Goal: Use online tool/utility: Use online tool/utility

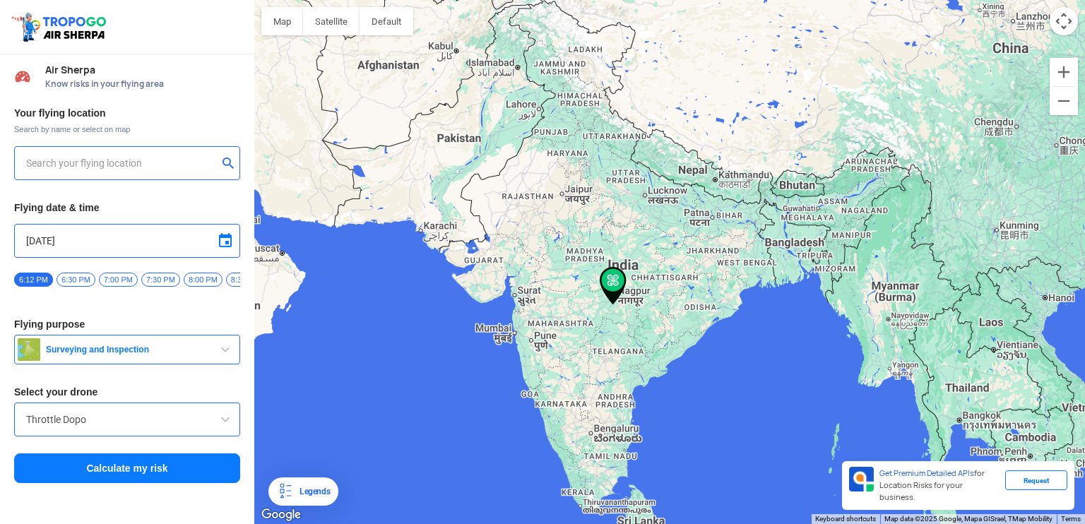
type input "[STREET_ADDRESS]"
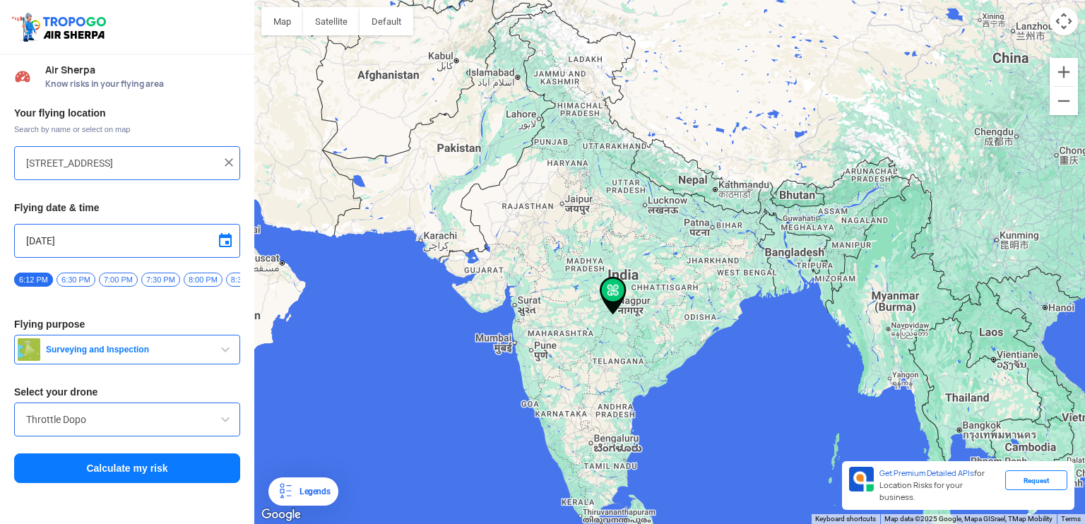
drag, startPoint x: 858, startPoint y: 256, endPoint x: 641, endPoint y: 302, distance: 222.4
click at [641, 302] on div at bounding box center [669, 262] width 831 height 524
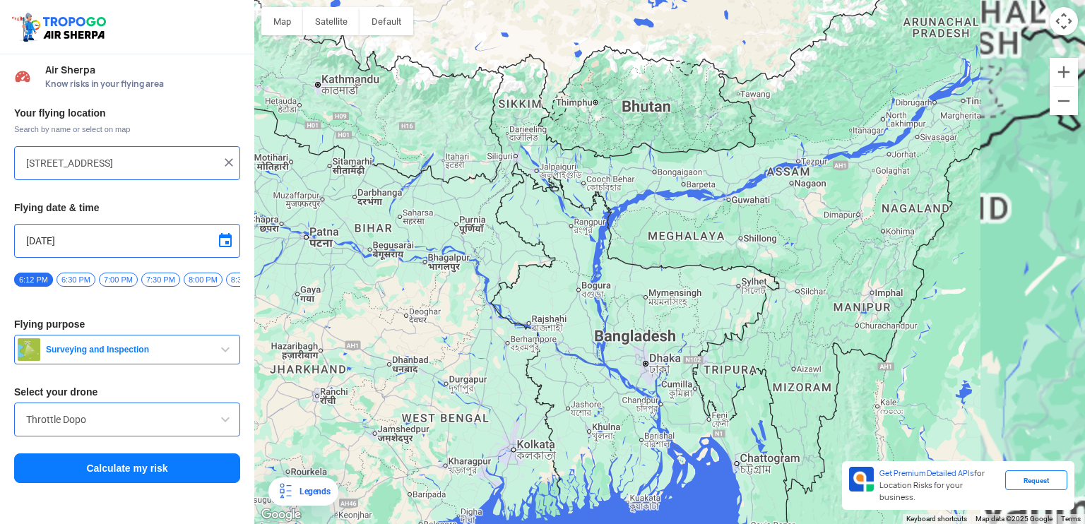
drag, startPoint x: 954, startPoint y: 237, endPoint x: 582, endPoint y: 306, distance: 378.0
click at [557, 317] on div at bounding box center [669, 262] width 831 height 524
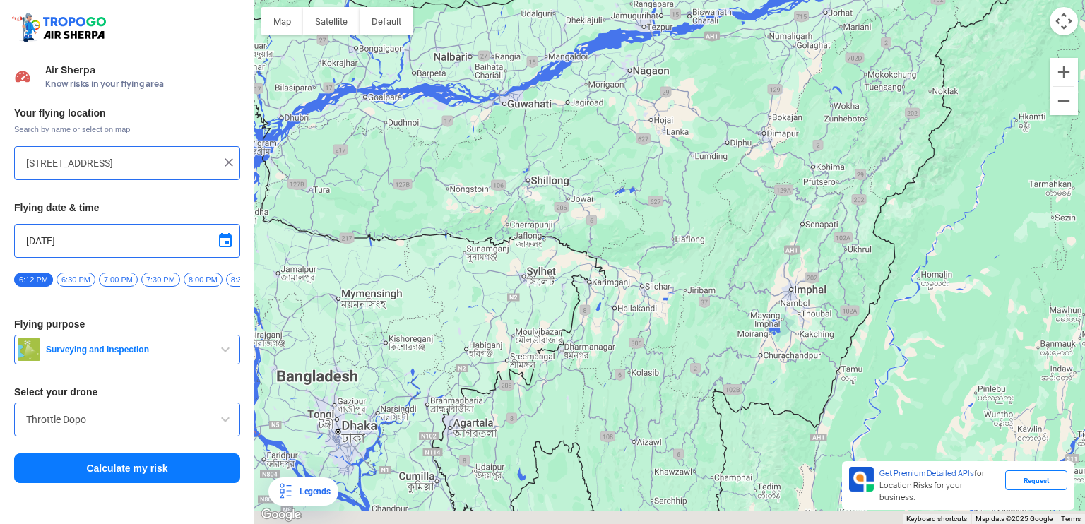
drag, startPoint x: 843, startPoint y: 316, endPoint x: 723, endPoint y: 283, distance: 124.1
click at [723, 283] on div at bounding box center [669, 262] width 831 height 524
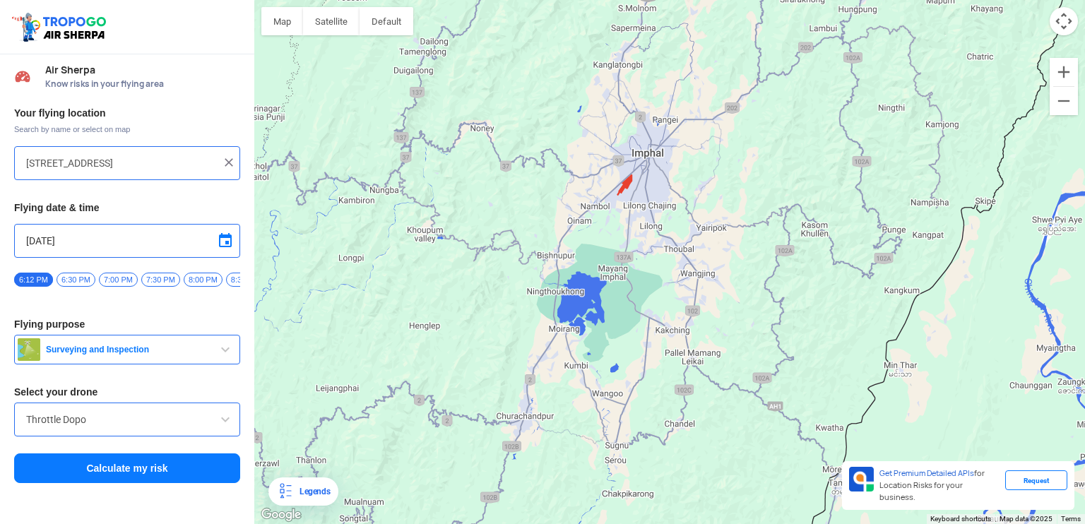
drag, startPoint x: 776, startPoint y: 182, endPoint x: 661, endPoint y: 237, distance: 127.7
click at [661, 237] on div at bounding box center [669, 262] width 831 height 524
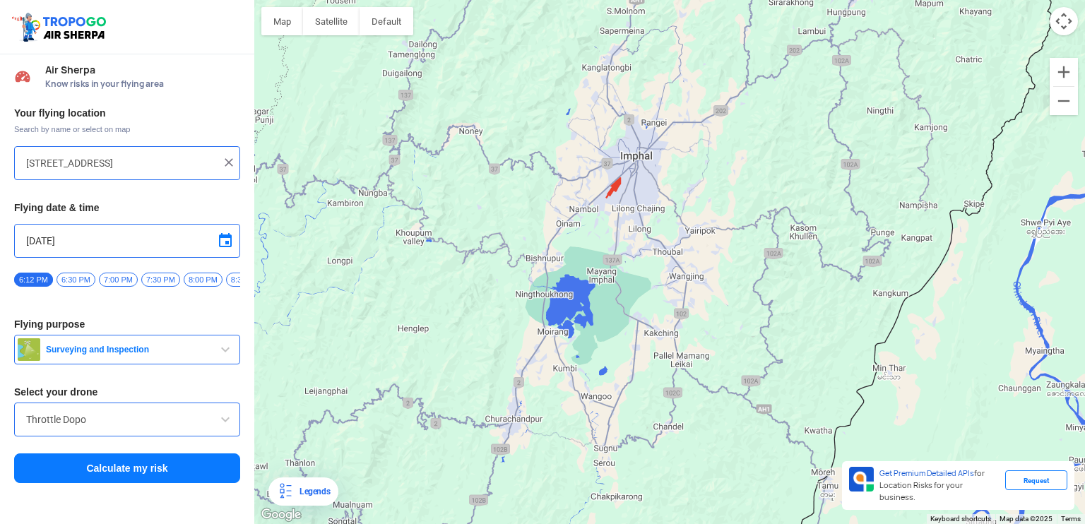
click at [223, 355] on span "button" at bounding box center [225, 349] width 17 height 17
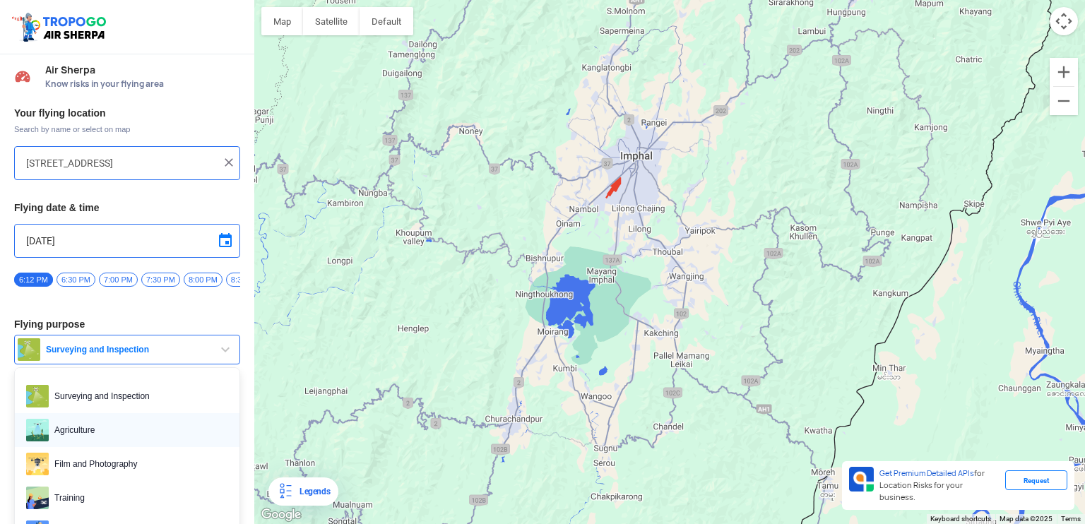
click at [57, 437] on span "Agriculture" at bounding box center [138, 430] width 179 height 23
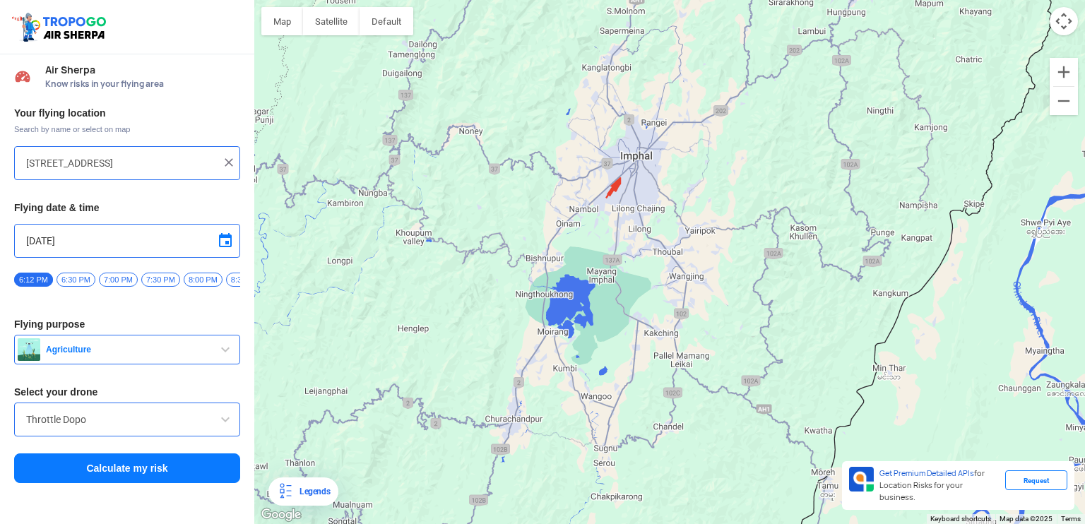
click at [220, 425] on span at bounding box center [225, 419] width 17 height 17
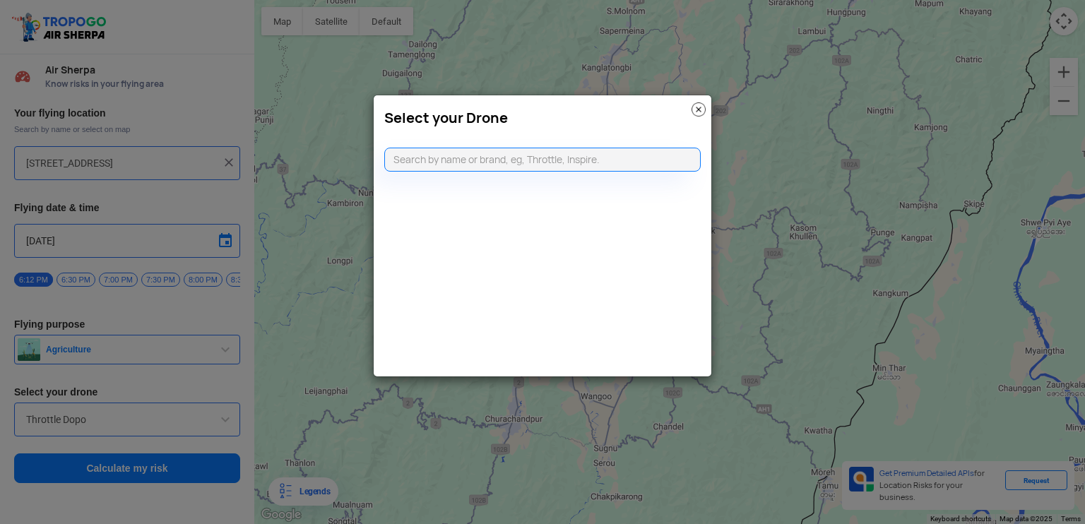
click at [697, 107] on img at bounding box center [699, 109] width 14 height 14
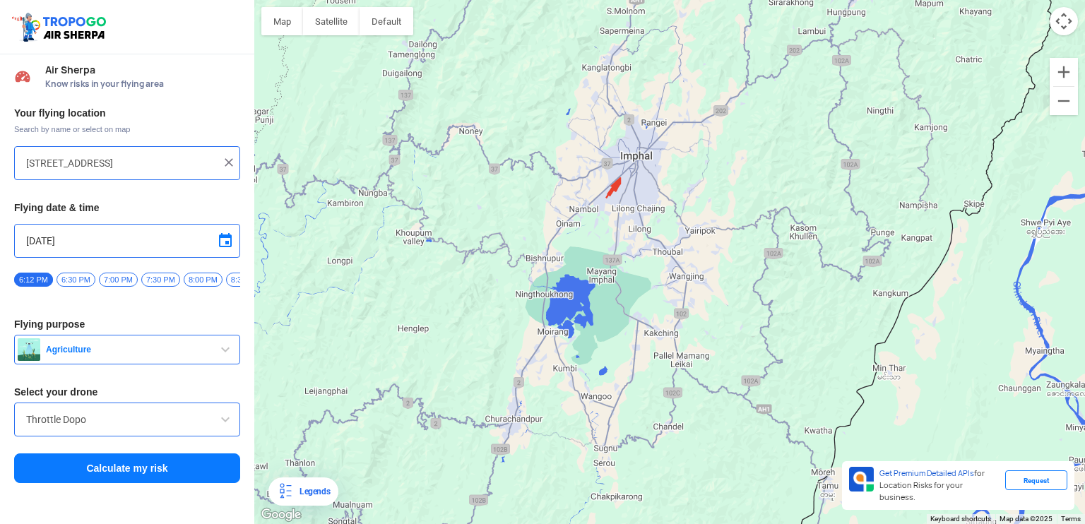
click at [180, 158] on input "[STREET_ADDRESS]" at bounding box center [121, 163] width 191 height 17
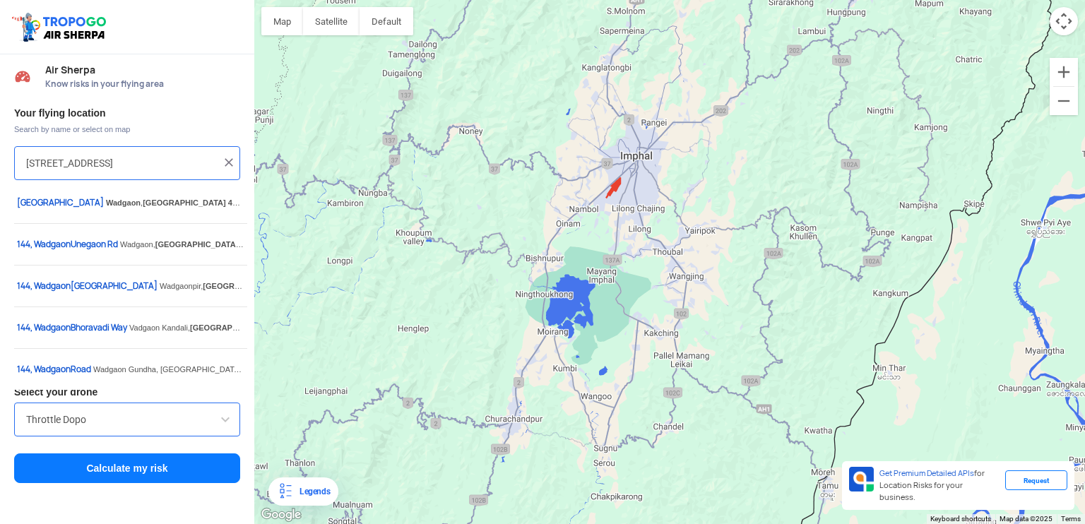
click at [230, 162] on img at bounding box center [229, 162] width 14 height 14
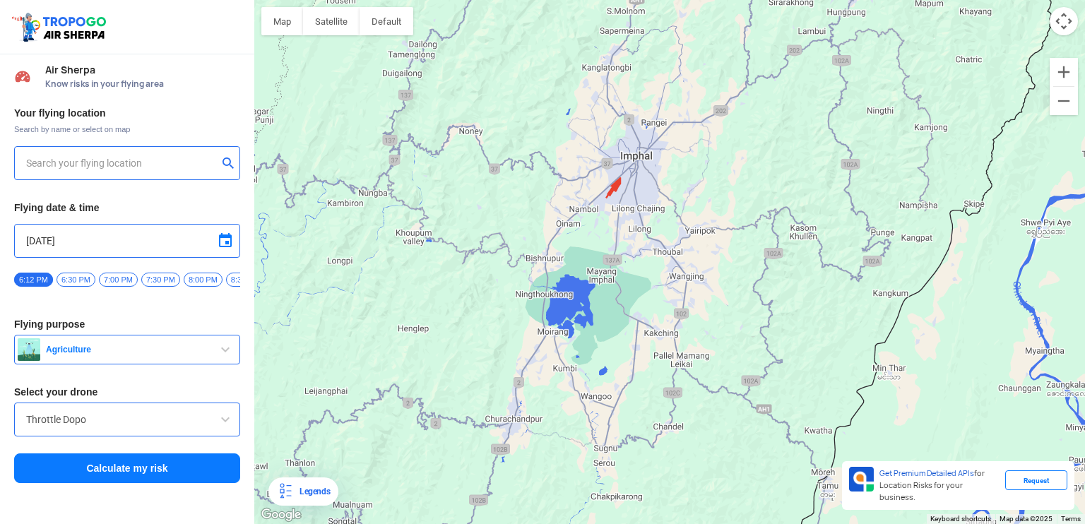
click at [147, 167] on input "text" at bounding box center [121, 163] width 191 height 17
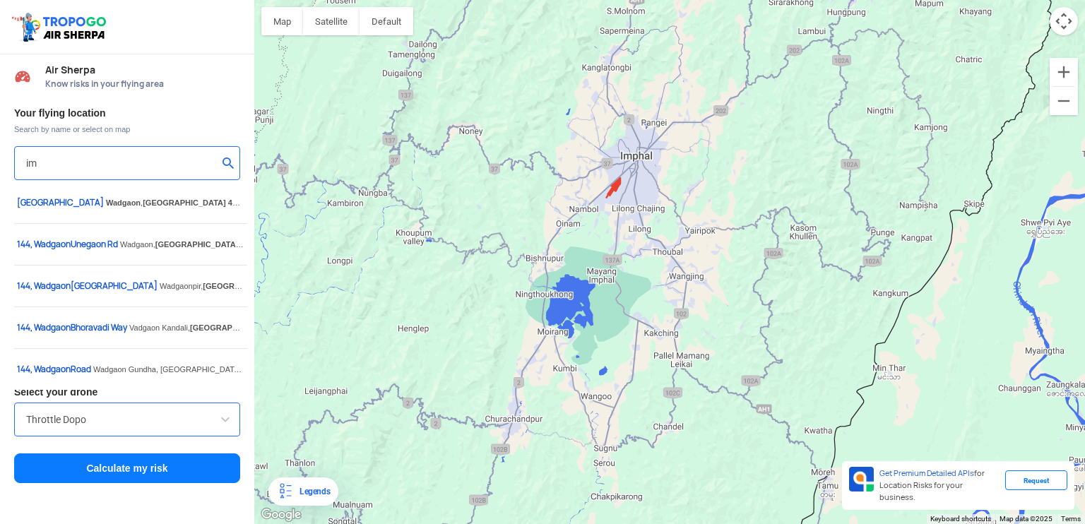
type input "i"
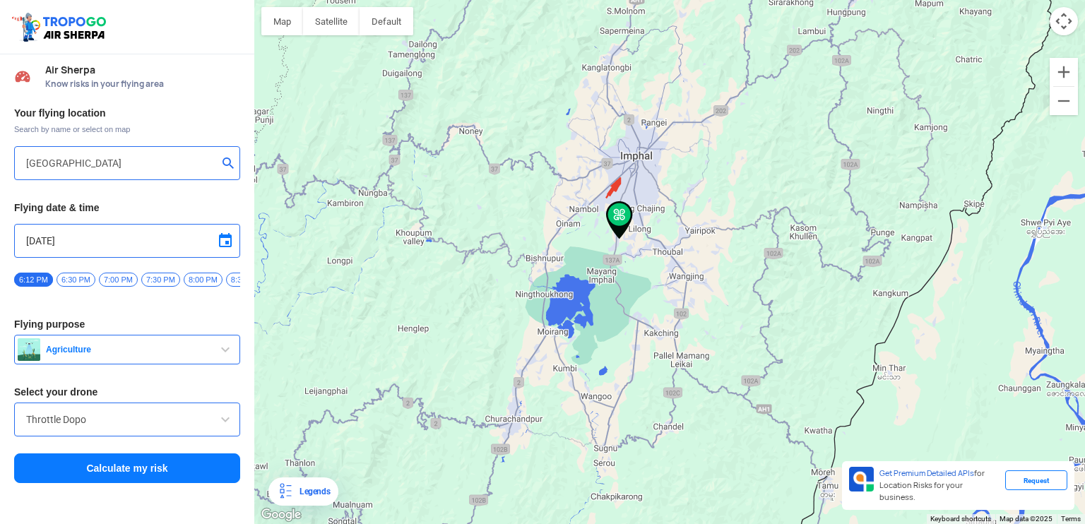
type input "[PERSON_NAME][GEOGRAPHIC_DATA] 795009, [GEOGRAPHIC_DATA]"
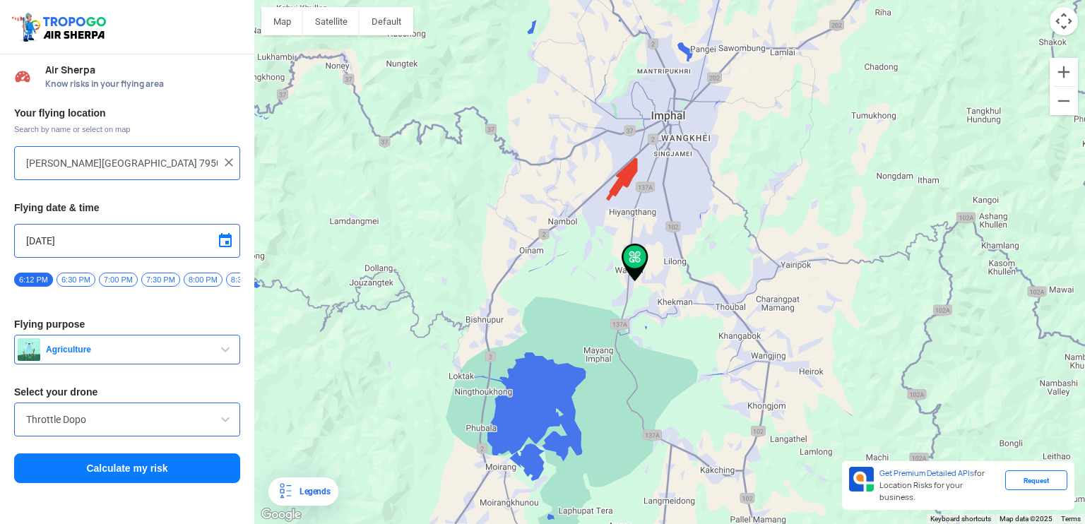
drag, startPoint x: 639, startPoint y: 253, endPoint x: 600, endPoint y: 275, distance: 44.6
click at [600, 275] on div at bounding box center [669, 262] width 831 height 524
click at [141, 416] on input "Throttle Dopo" at bounding box center [127, 419] width 202 height 17
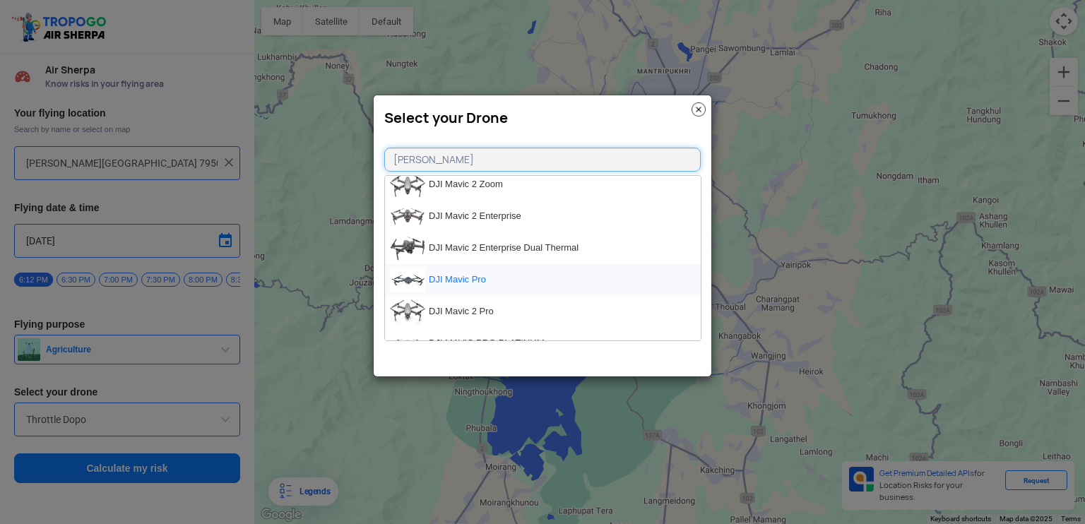
scroll to position [216, 0]
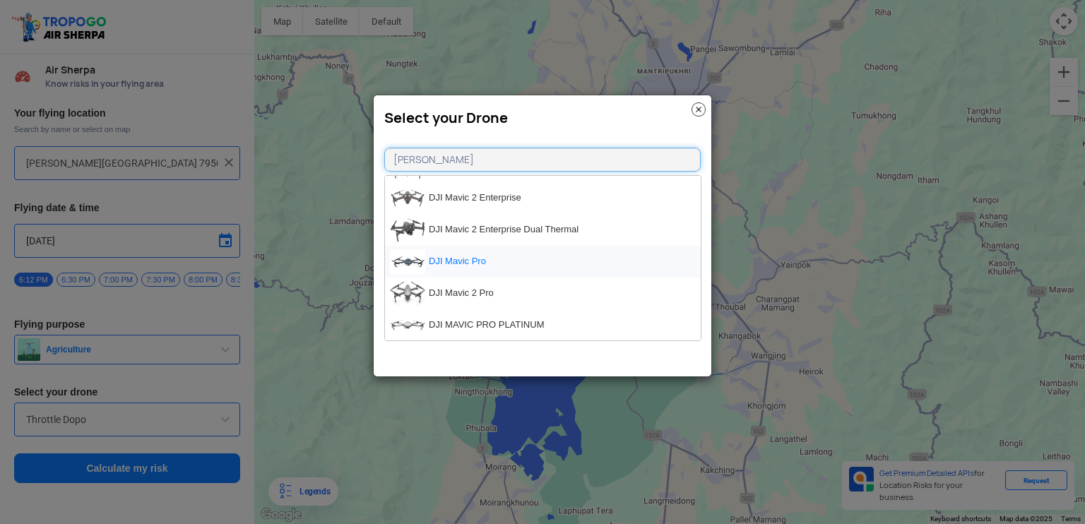
type input "[PERSON_NAME]"
click at [444, 262] on li "DJI Mavic Pro" at bounding box center [543, 262] width 316 height 32
type input "DJI Mavic Pro"
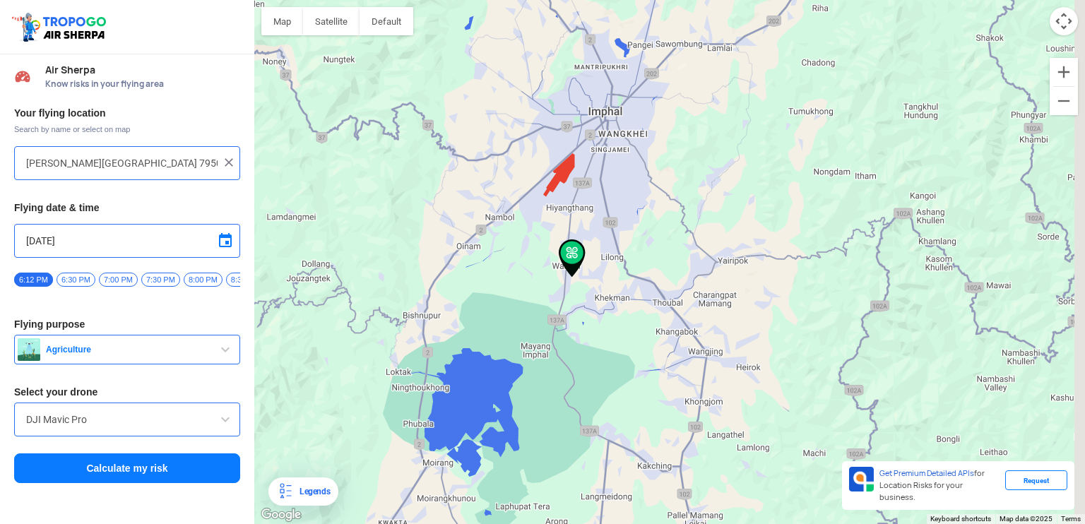
drag, startPoint x: 634, startPoint y: 264, endPoint x: 569, endPoint y: 259, distance: 65.1
click at [569, 259] on img at bounding box center [572, 258] width 27 height 38
click at [571, 242] on img at bounding box center [572, 258] width 27 height 38
click at [571, 243] on img at bounding box center [572, 258] width 27 height 38
click at [167, 167] on input "[PERSON_NAME][GEOGRAPHIC_DATA] 795009, [GEOGRAPHIC_DATA]" at bounding box center [121, 163] width 191 height 17
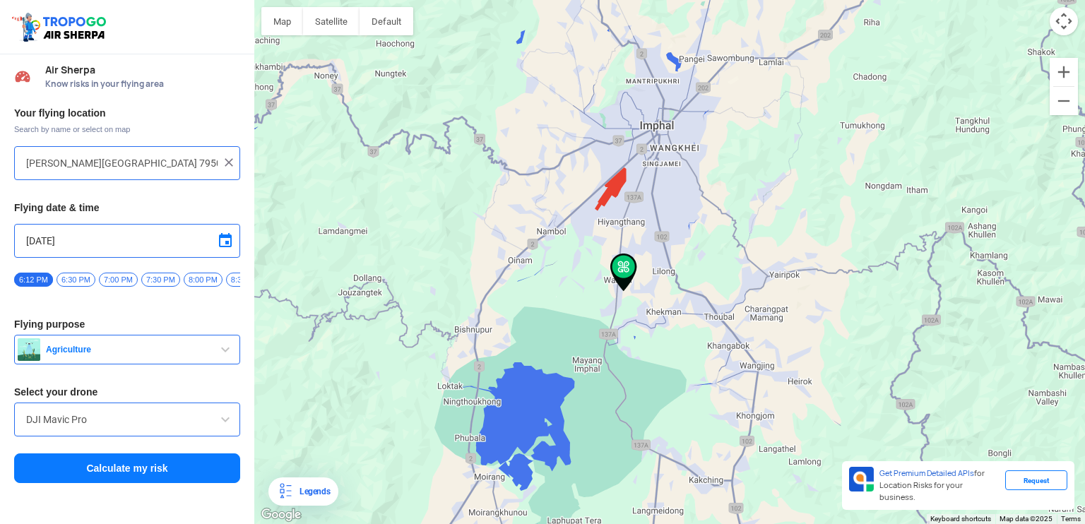
drag, startPoint x: 591, startPoint y: 262, endPoint x: 634, endPoint y: 274, distance: 44.7
click at [634, 274] on img at bounding box center [623, 273] width 27 height 38
click at [109, 472] on button "Calculate my risk" at bounding box center [127, 469] width 226 height 30
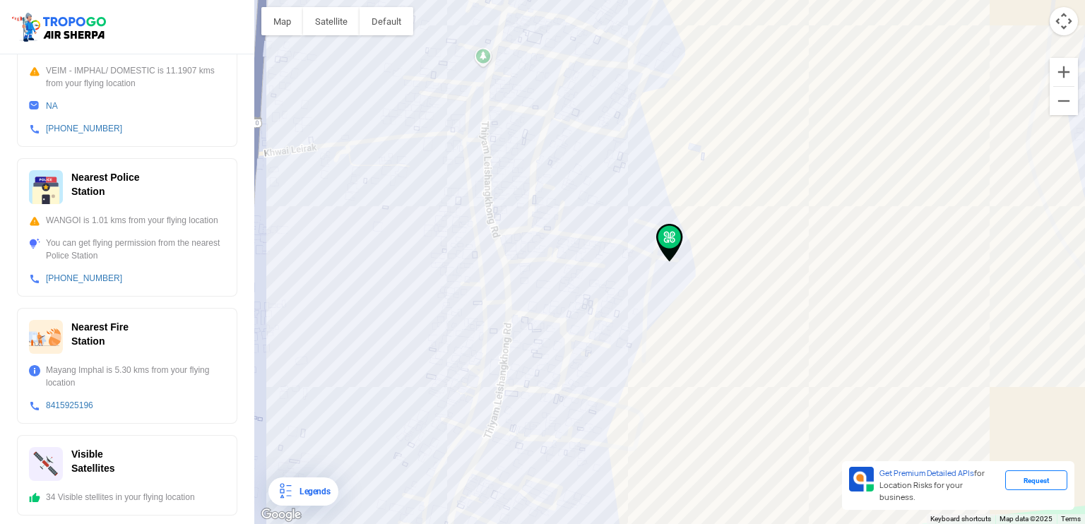
scroll to position [449, 0]
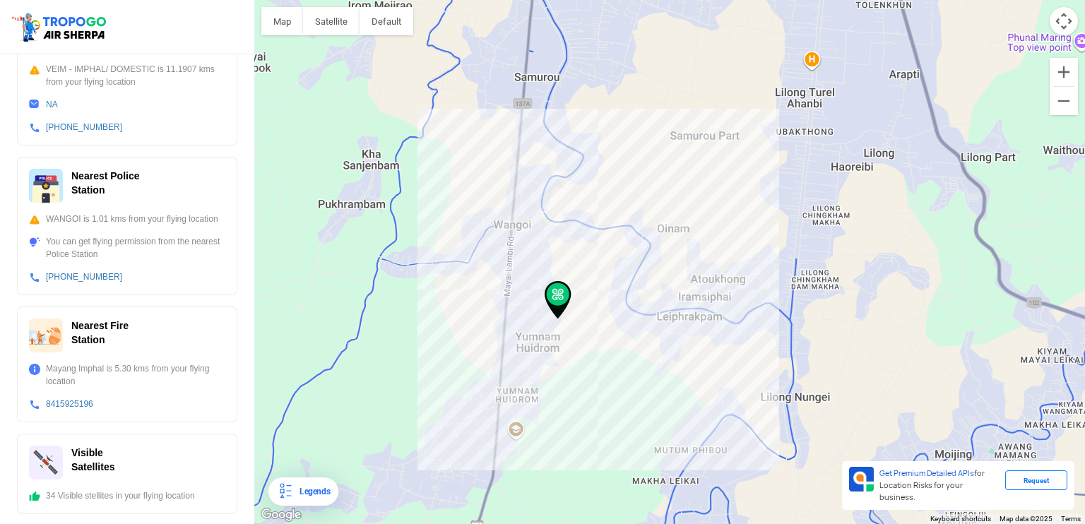
drag, startPoint x: 733, startPoint y: 432, endPoint x: 656, endPoint y: 341, distance: 119.8
click at [656, 341] on div at bounding box center [669, 262] width 831 height 524
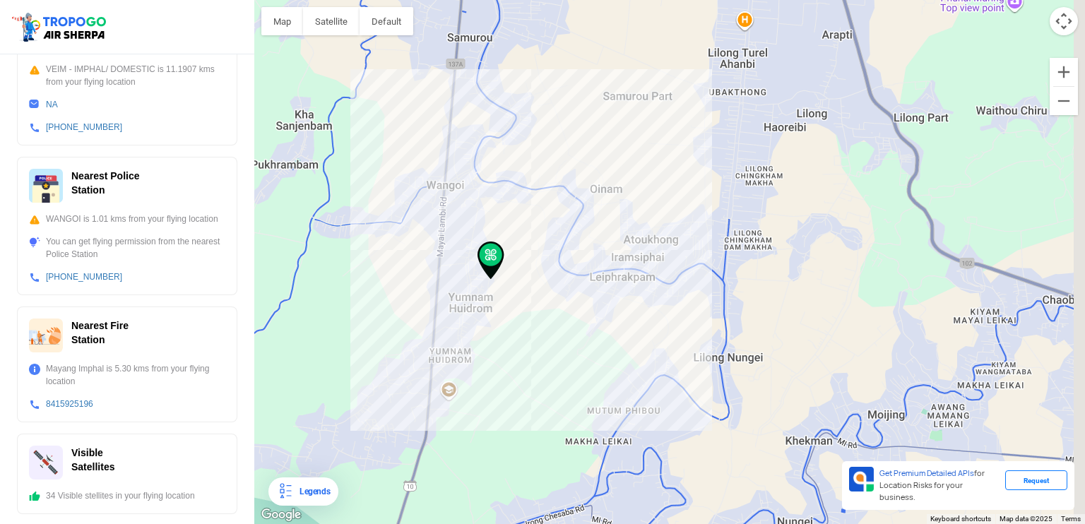
drag, startPoint x: 709, startPoint y: 360, endPoint x: 651, endPoint y: 326, distance: 67.7
click at [651, 326] on div at bounding box center [669, 262] width 831 height 524
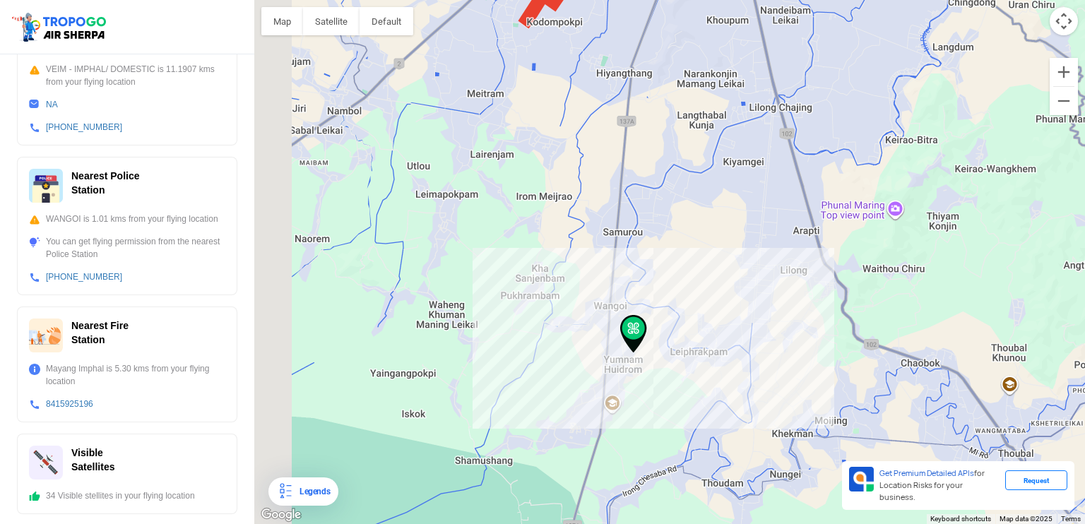
drag, startPoint x: 490, startPoint y: 215, endPoint x: 555, endPoint y: 261, distance: 80.2
click at [555, 261] on div at bounding box center [669, 262] width 831 height 524
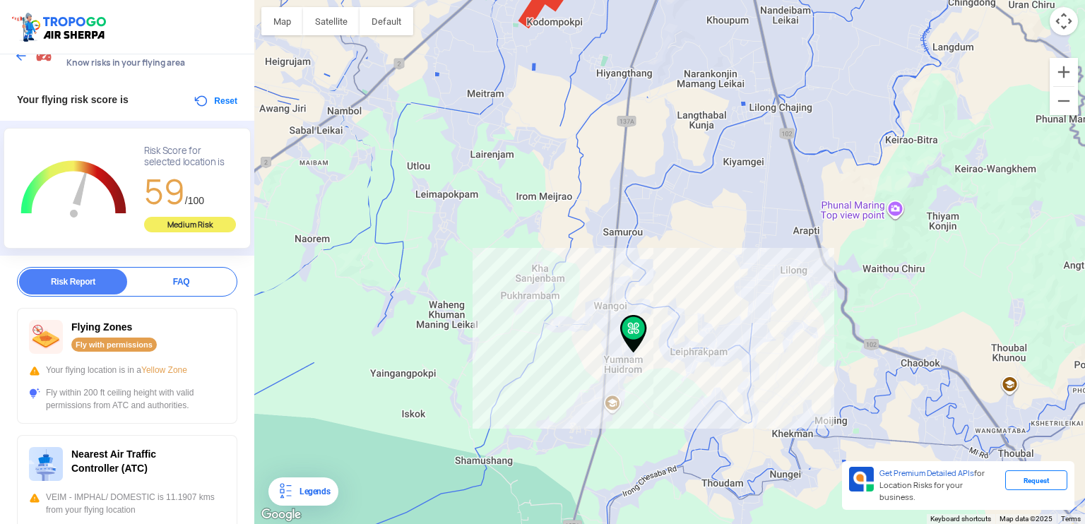
scroll to position [0, 0]
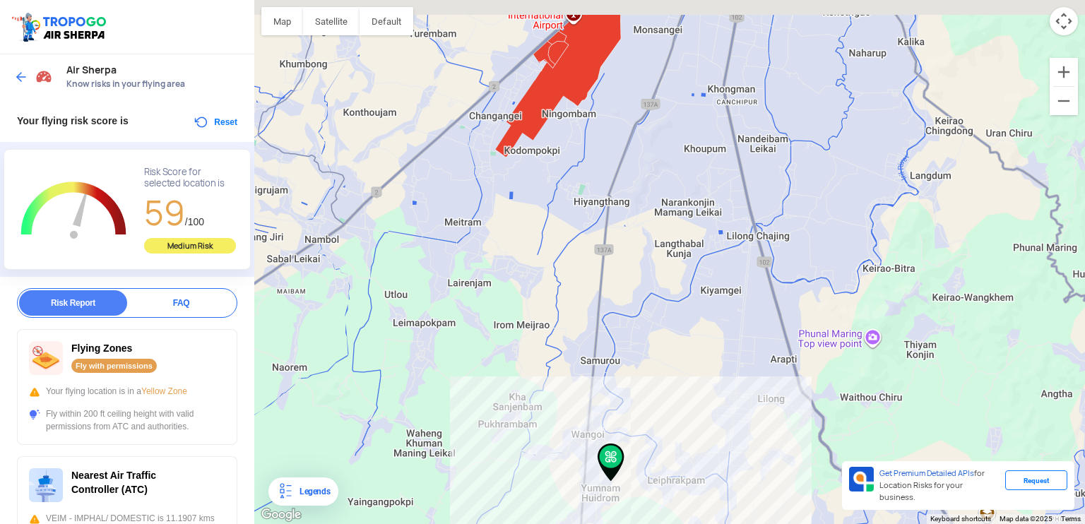
drag, startPoint x: 571, startPoint y: 148, endPoint x: 547, endPoint y: 280, distance: 134.8
click at [547, 283] on div at bounding box center [669, 262] width 831 height 524
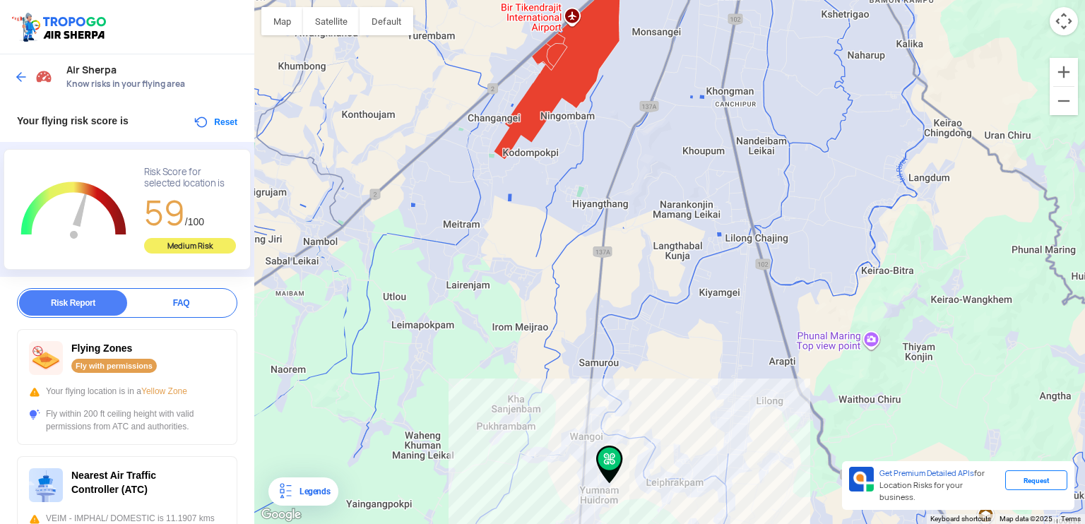
click at [16, 70] on img at bounding box center [21, 77] width 14 height 14
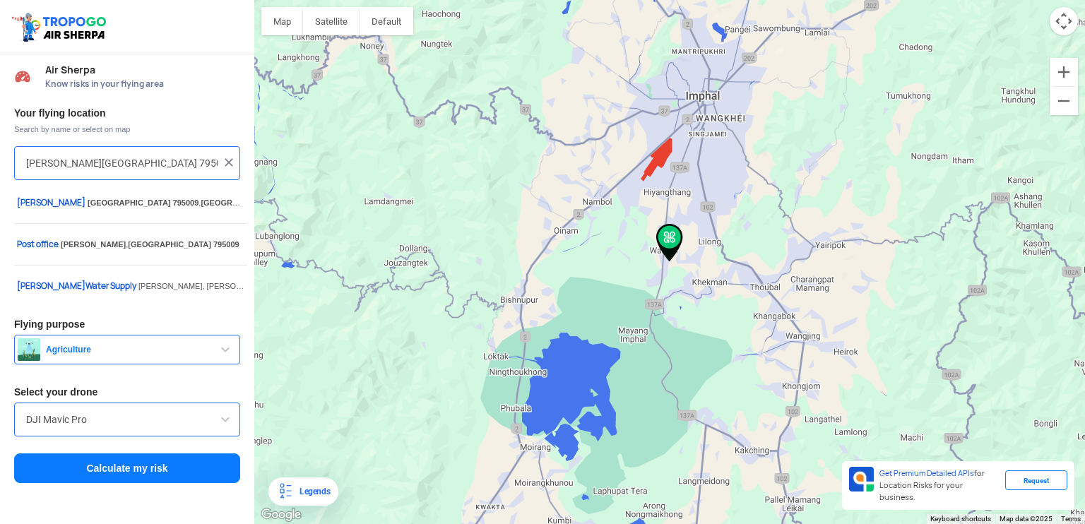
drag, startPoint x: 213, startPoint y: 165, endPoint x: 14, endPoint y: 167, distance: 198.5
click at [14, 167] on div "[PERSON_NAME][GEOGRAPHIC_DATA] 795009, [GEOGRAPHIC_DATA]" at bounding box center [127, 163] width 226 height 34
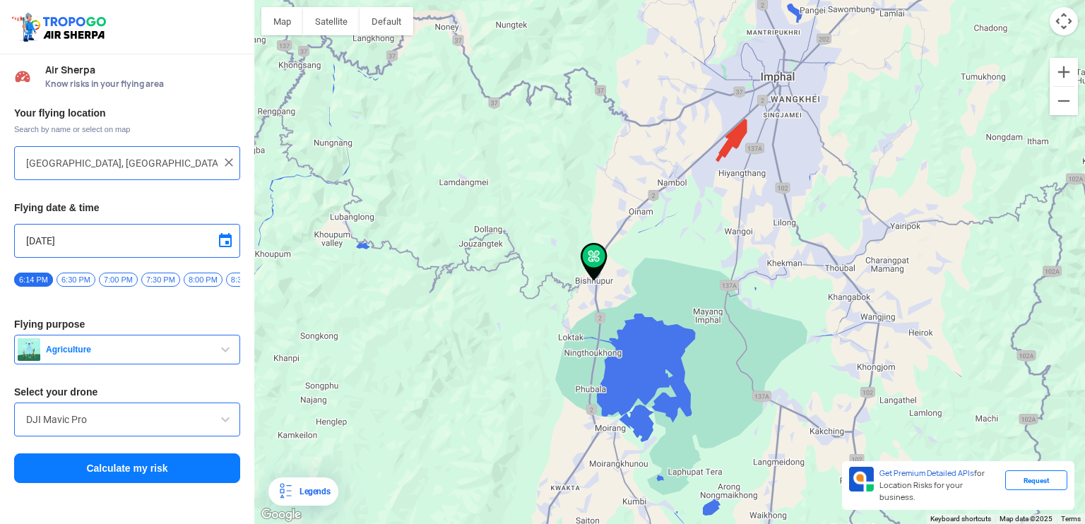
type input "Bishnupur Awang Leikai [PERSON_NAME] no. [STREET_ADDRESS]"
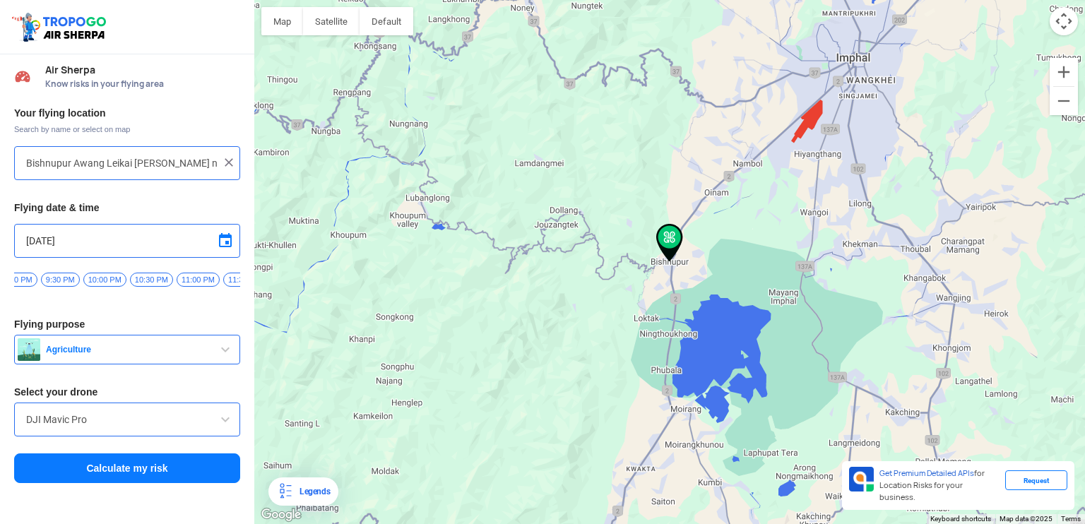
scroll to position [0, 295]
click at [227, 242] on span at bounding box center [225, 240] width 17 height 17
click at [105, 306] on span "9" at bounding box center [109, 309] width 16 height 16
click at [220, 244] on span at bounding box center [225, 240] width 17 height 17
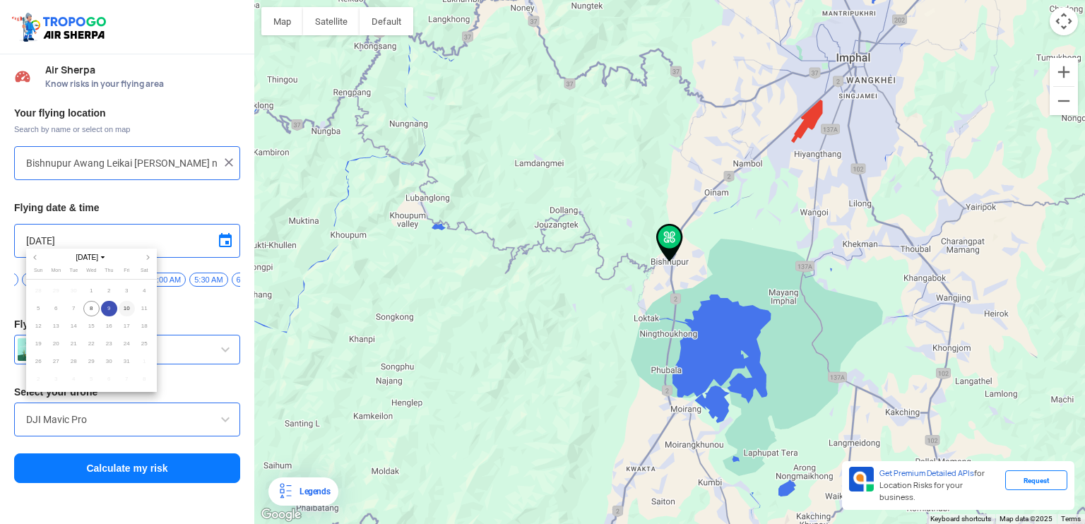
click at [124, 306] on span "10" at bounding box center [127, 309] width 16 height 16
type input "[DATE]"
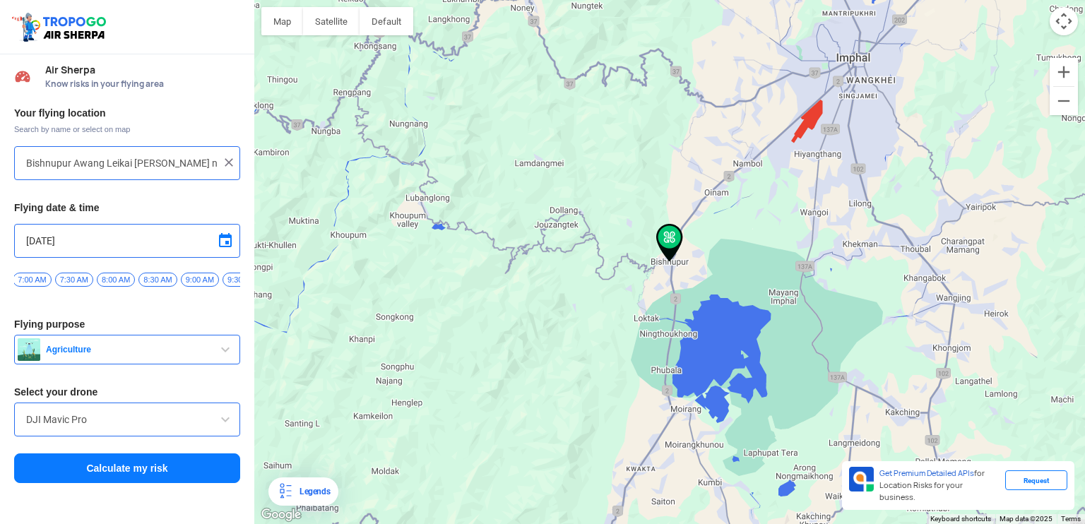
scroll to position [0, 603]
click at [99, 280] on span "8:00 AM" at bounding box center [110, 280] width 38 height 14
click at [112, 475] on button "Calculate my risk" at bounding box center [127, 469] width 226 height 30
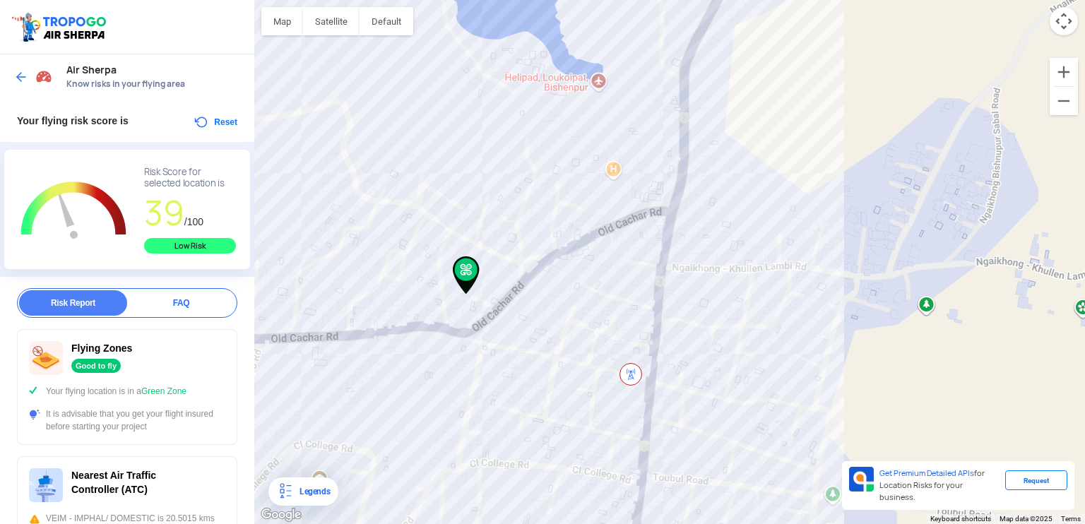
drag, startPoint x: 711, startPoint y: 255, endPoint x: 501, endPoint y: 289, distance: 212.5
click at [501, 289] on div at bounding box center [669, 262] width 831 height 524
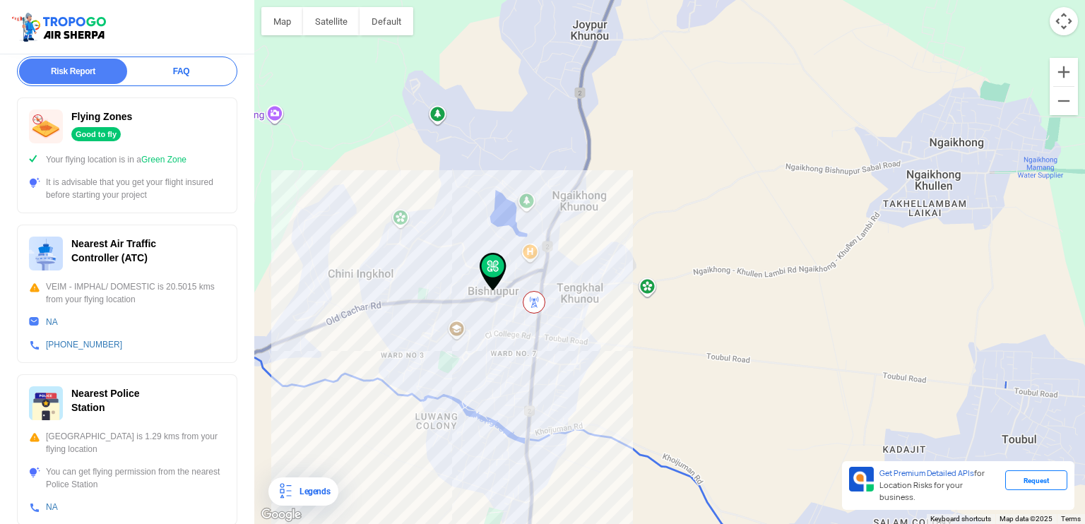
scroll to position [213, 0]
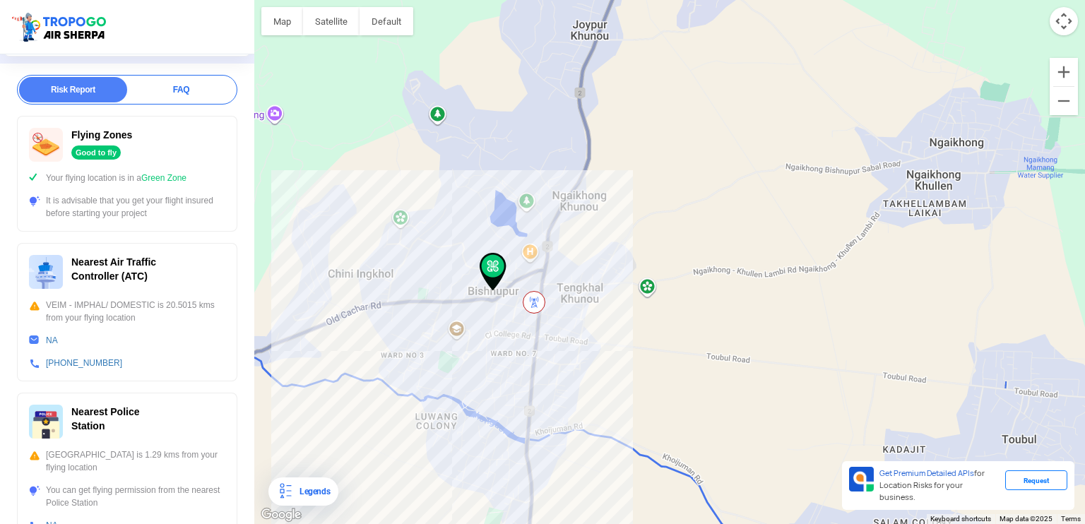
click at [531, 302] on img at bounding box center [534, 302] width 23 height 23
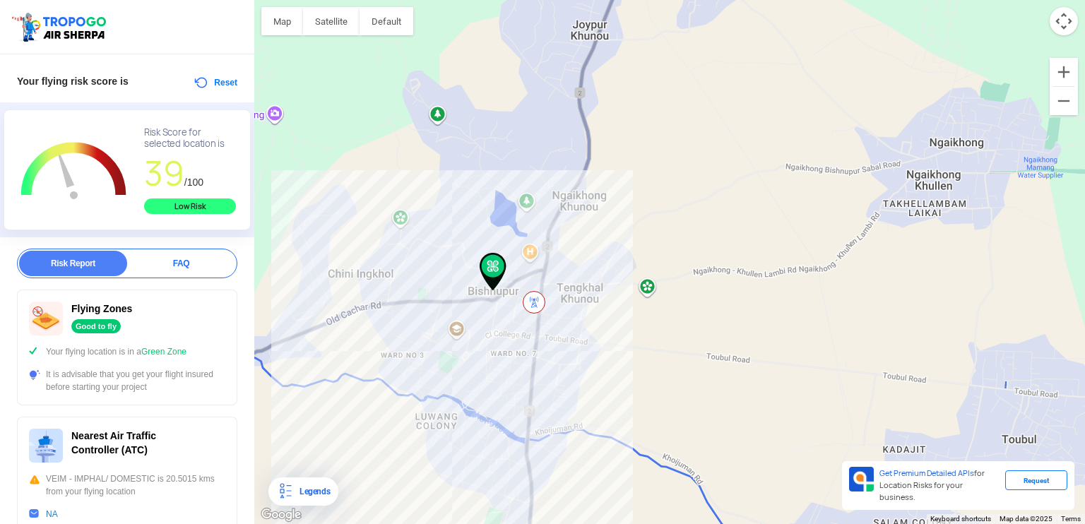
scroll to position [25, 0]
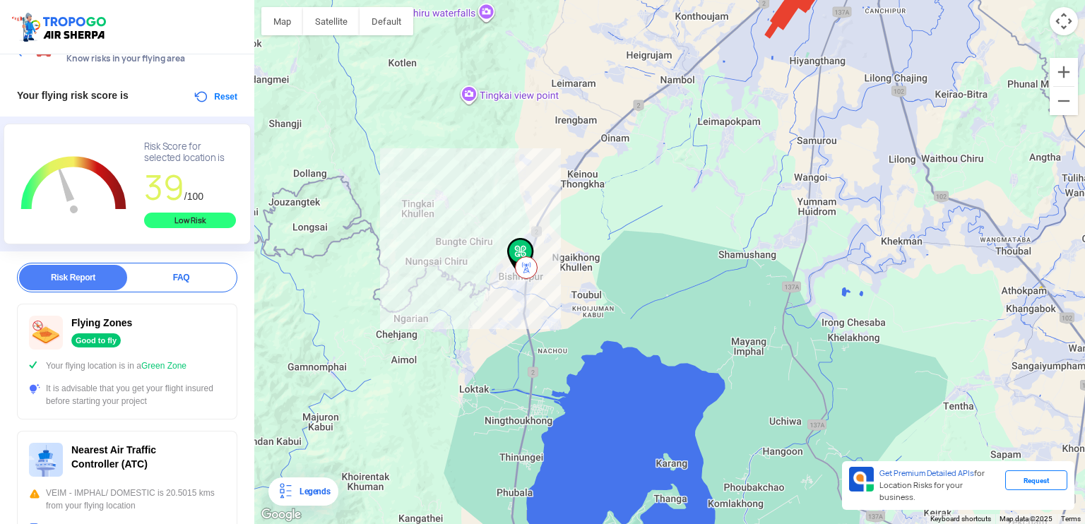
drag, startPoint x: 714, startPoint y: 207, endPoint x: 601, endPoint y: 263, distance: 125.4
click at [602, 263] on div at bounding box center [669, 262] width 831 height 524
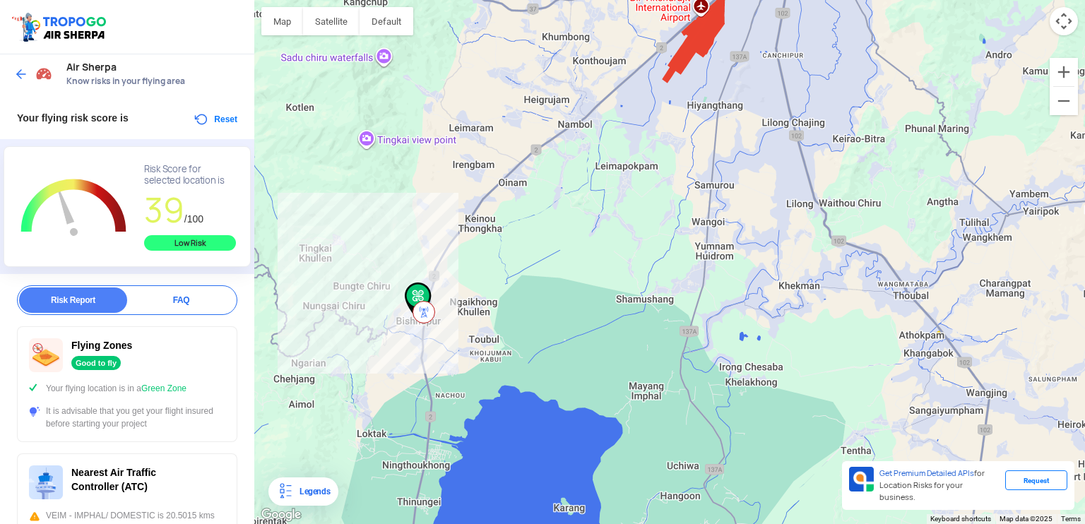
scroll to position [0, 0]
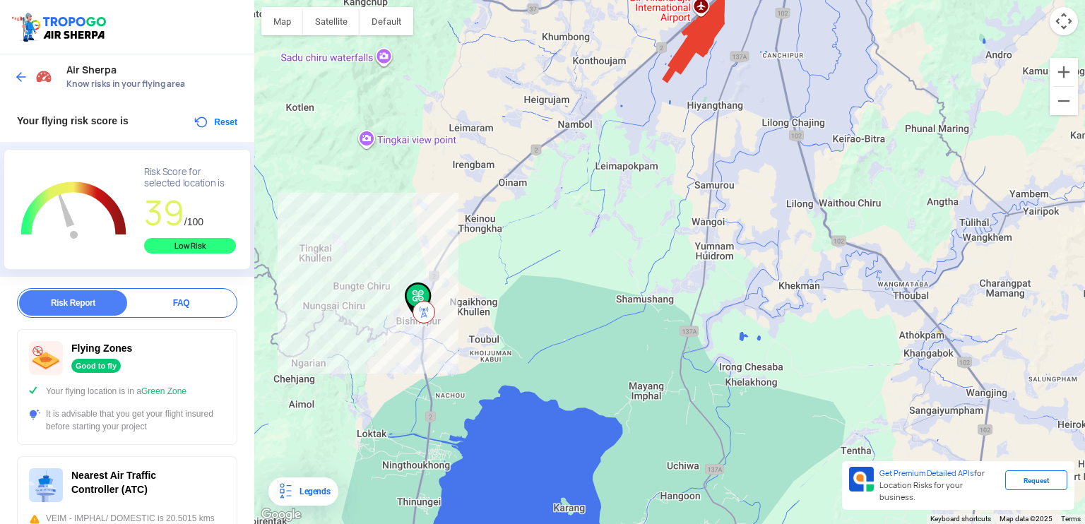
click at [21, 75] on img at bounding box center [21, 77] width 14 height 14
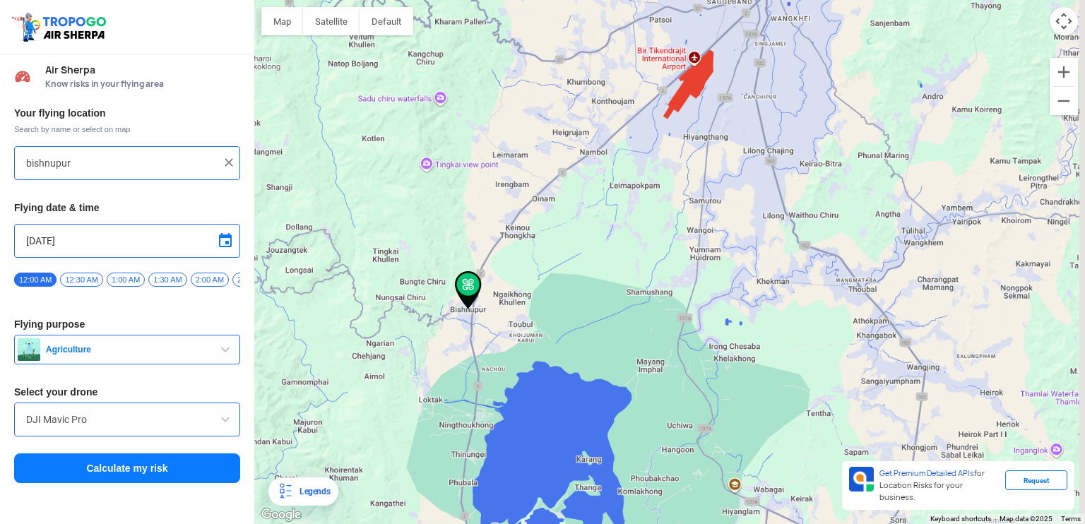
type input "Bishnupur Awang Leikai [PERSON_NAME] no. [STREET_ADDRESS]"
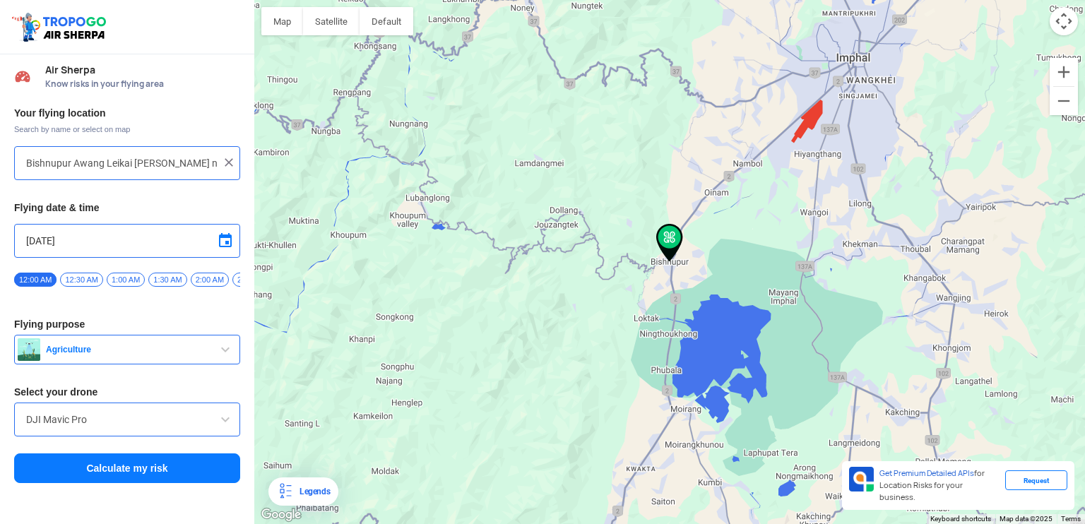
click at [231, 160] on img at bounding box center [229, 162] width 14 height 14
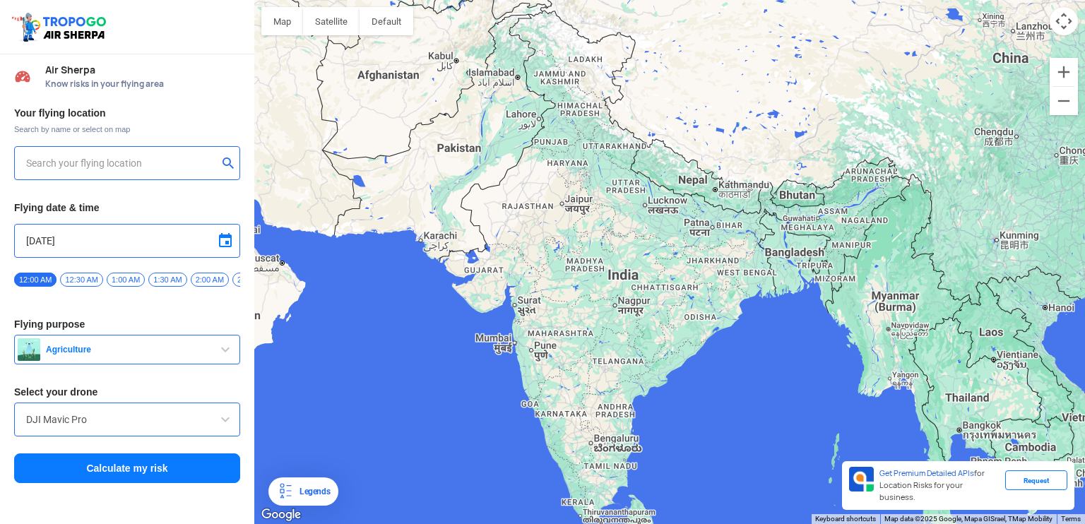
click at [191, 167] on input "text" at bounding box center [121, 163] width 191 height 17
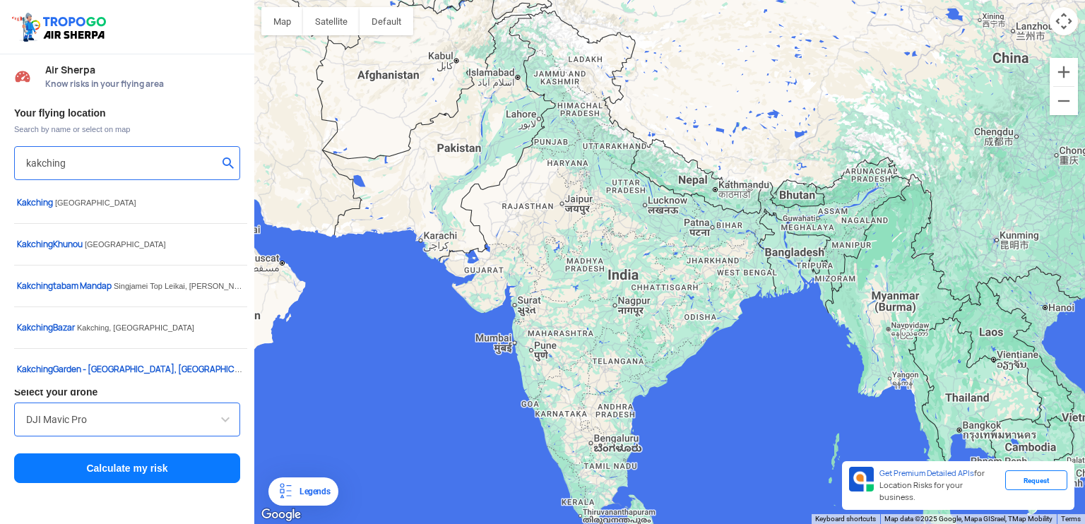
type input "kakching"
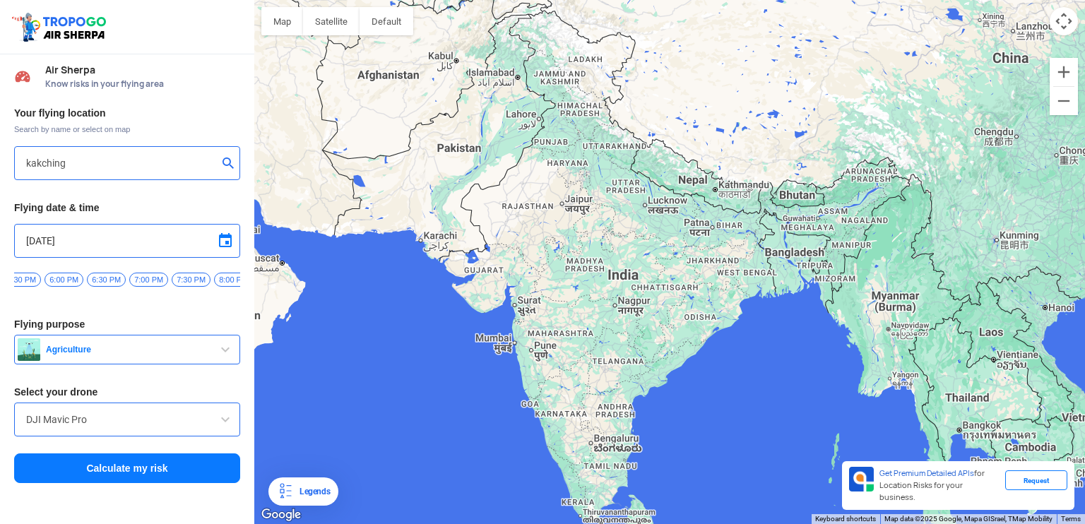
scroll to position [0, 1565]
click at [227, 235] on span at bounding box center [225, 240] width 17 height 17
click at [131, 307] on span "10" at bounding box center [127, 309] width 16 height 16
click at [69, 276] on span "8:00 AM" at bounding box center [85, 280] width 38 height 14
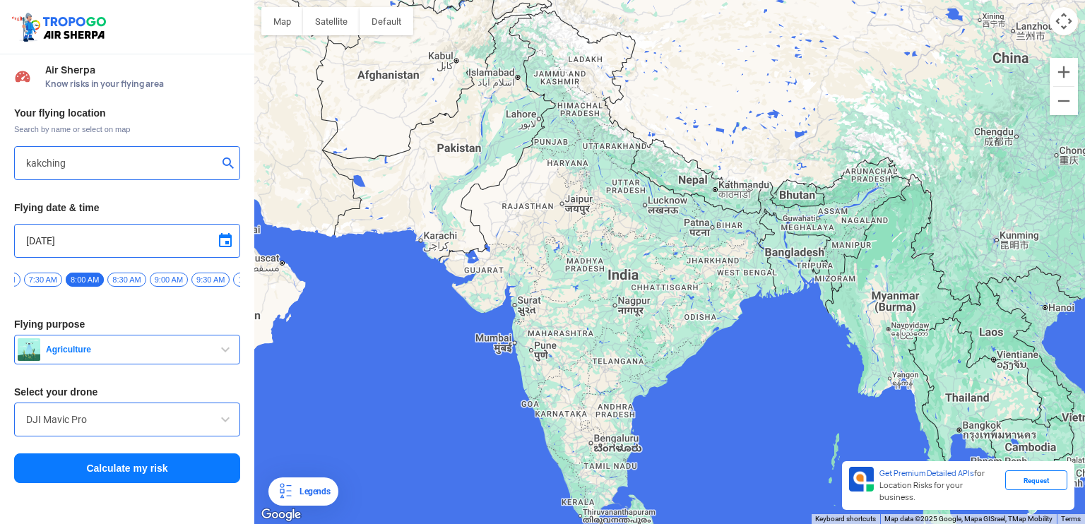
click at [128, 470] on button "Calculate my risk" at bounding box center [127, 469] width 226 height 30
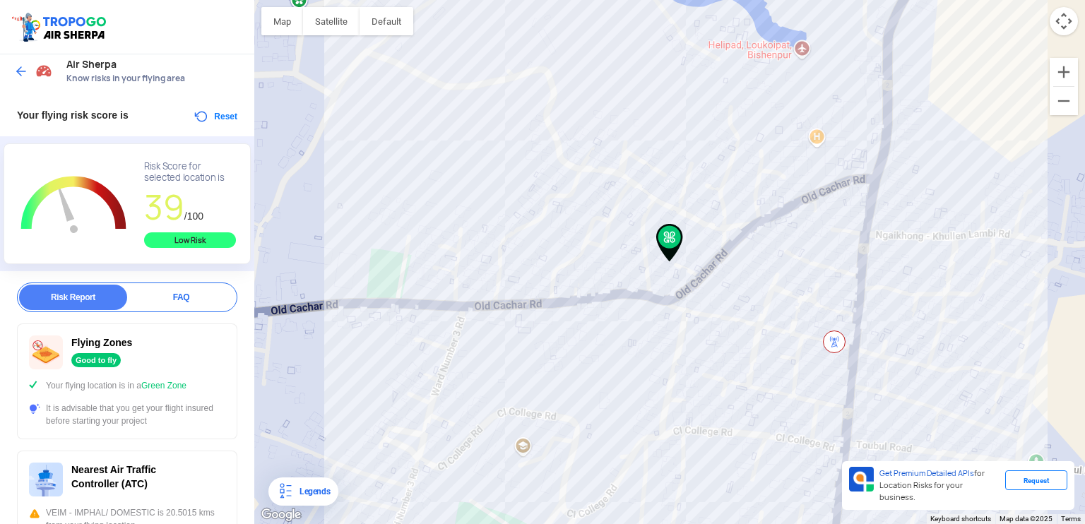
scroll to position [0, 0]
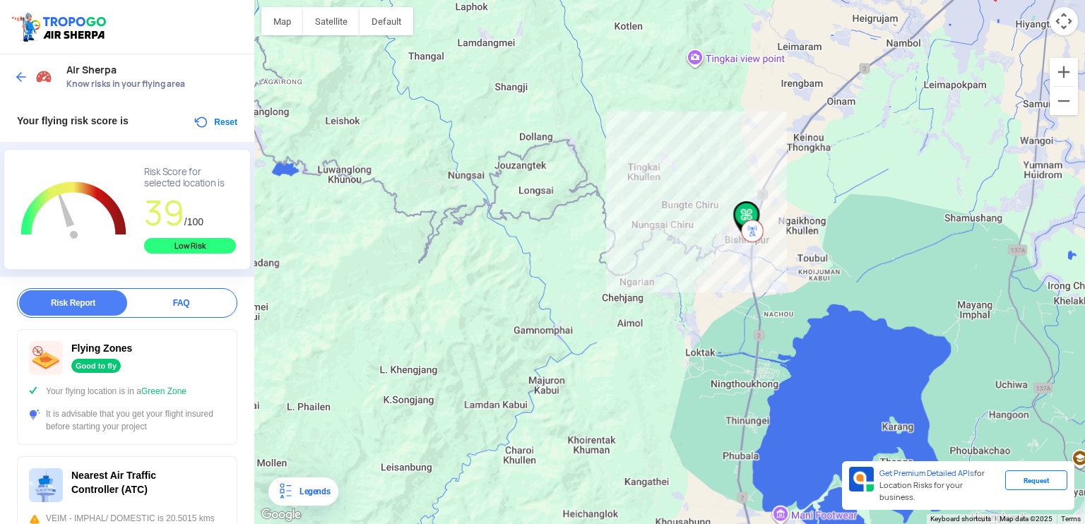
drag, startPoint x: 861, startPoint y: 241, endPoint x: 644, endPoint y: 247, distance: 217.0
click at [650, 247] on div at bounding box center [669, 262] width 831 height 524
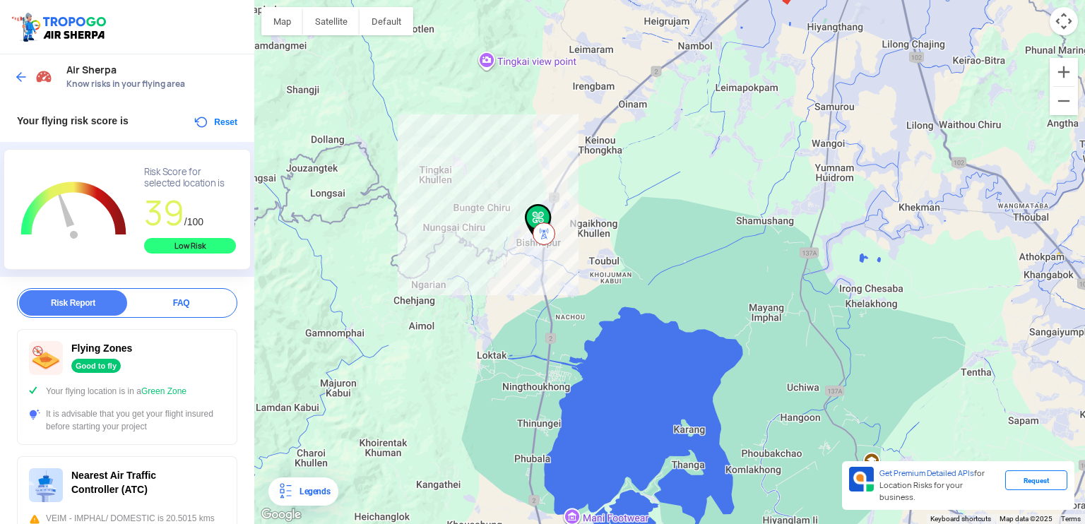
click at [20, 75] on img at bounding box center [21, 77] width 14 height 14
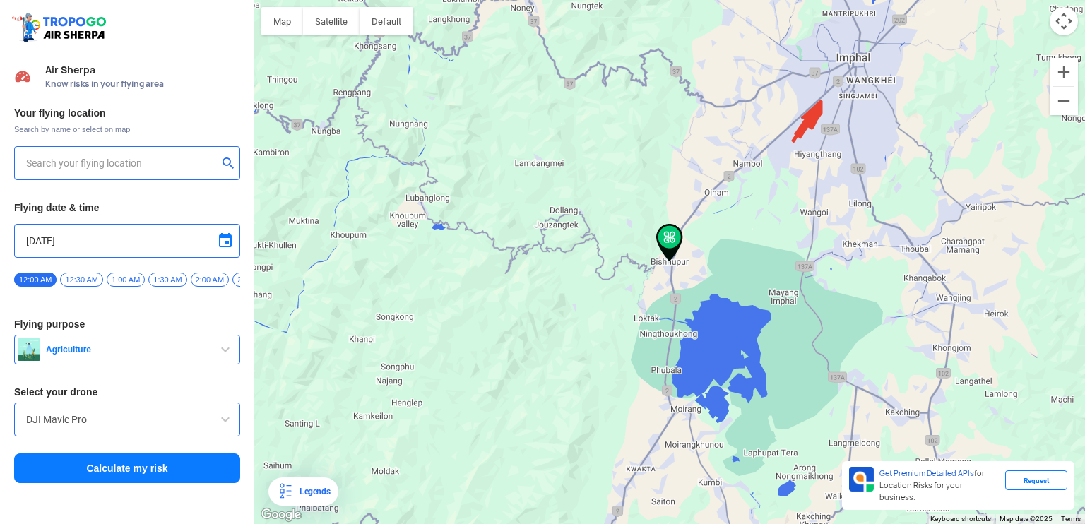
click at [127, 155] on input "text" at bounding box center [121, 163] width 191 height 17
type input "[GEOGRAPHIC_DATA], [GEOGRAPHIC_DATA] 795103, [GEOGRAPHIC_DATA]"
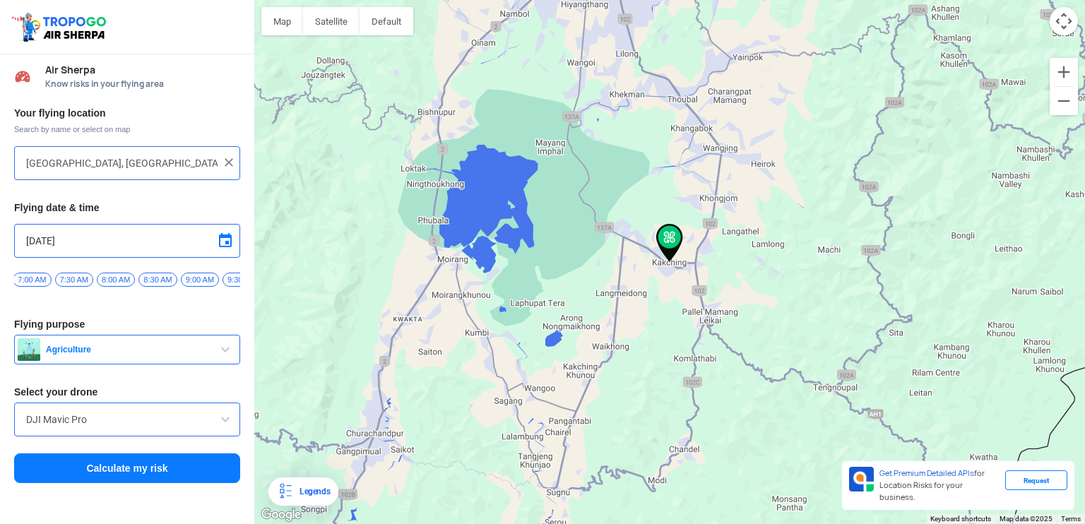
scroll to position [0, 587]
click at [116, 280] on span "8:00 AM" at bounding box center [126, 280] width 38 height 14
click at [150, 467] on button "Calculate my risk" at bounding box center [127, 469] width 226 height 30
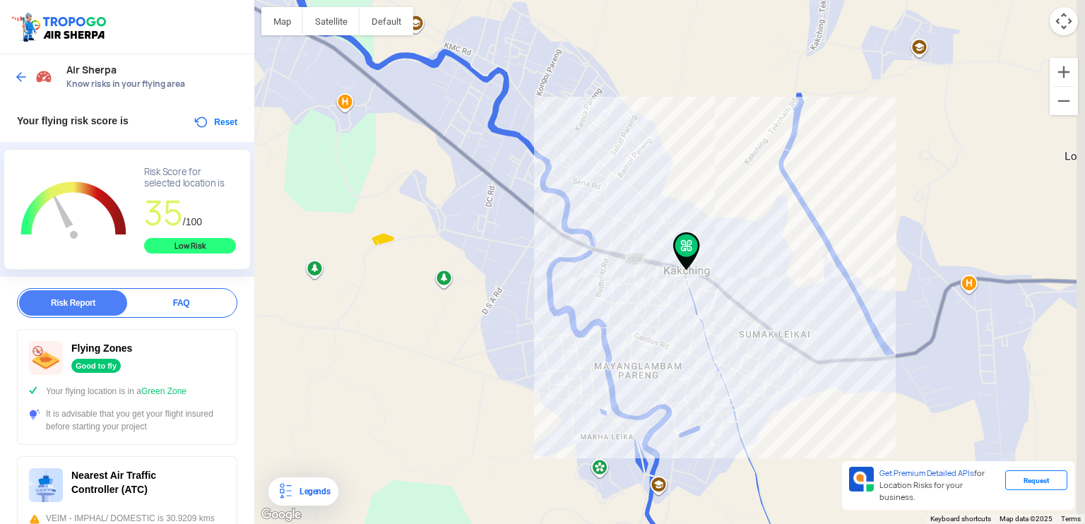
drag, startPoint x: 690, startPoint y: 388, endPoint x: 596, endPoint y: 256, distance: 161.5
click at [599, 256] on div at bounding box center [669, 262] width 831 height 524
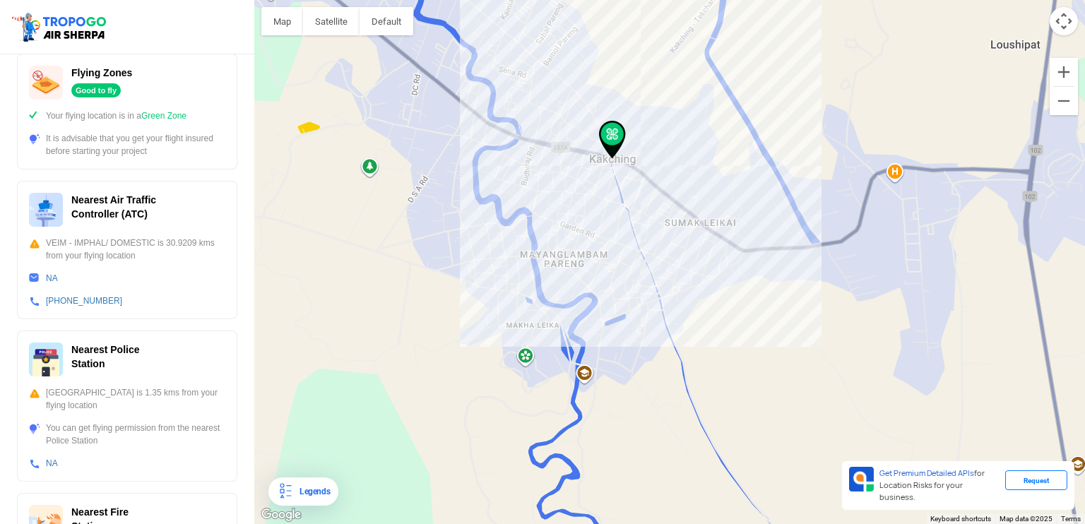
scroll to position [283, 0]
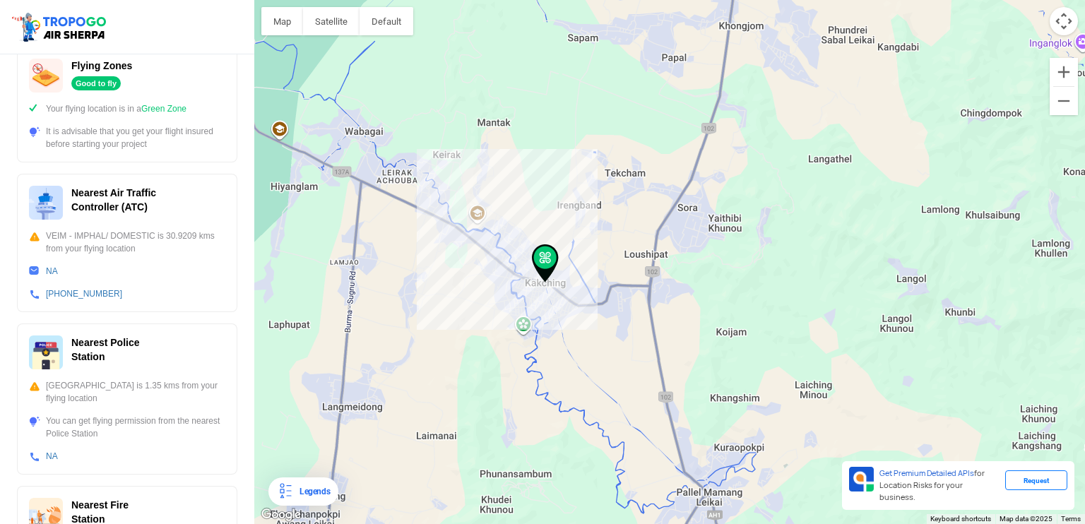
drag, startPoint x: 724, startPoint y: 323, endPoint x: 619, endPoint y: 307, distance: 106.5
click at [619, 307] on div at bounding box center [669, 262] width 831 height 524
